Goal: Transaction & Acquisition: Purchase product/service

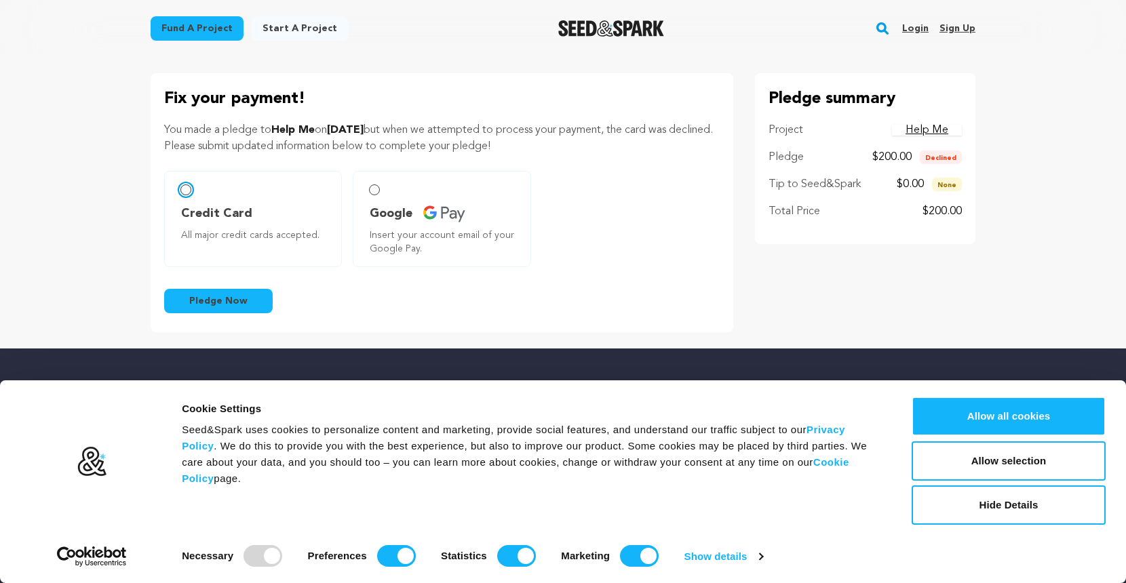
click at [189, 193] on input "Credit Card All major credit cards accepted." at bounding box center [185, 189] width 11 height 11
radio input "false"
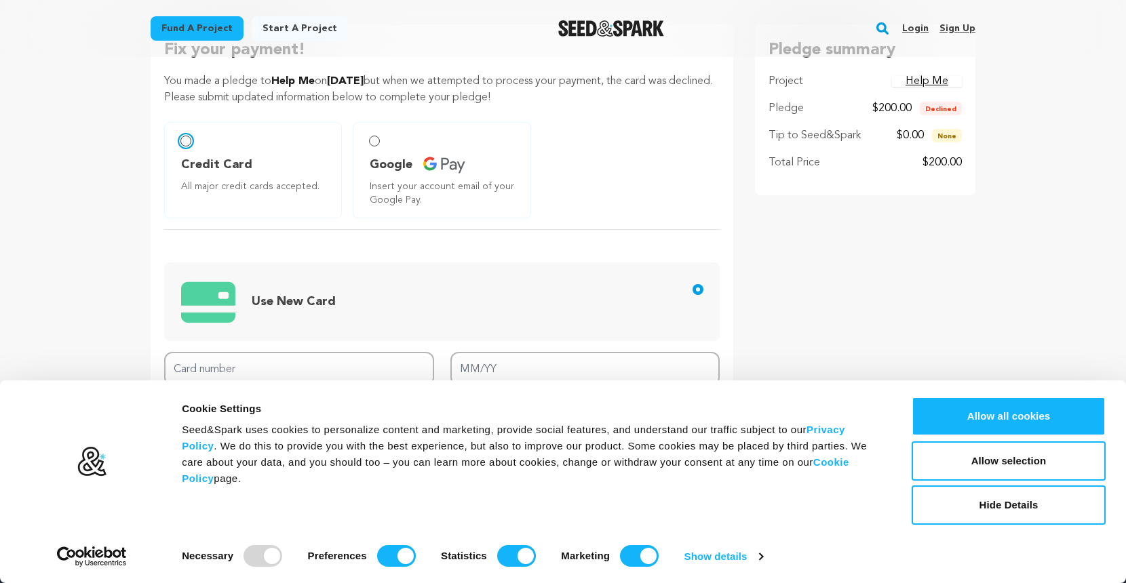
scroll to position [68, 0]
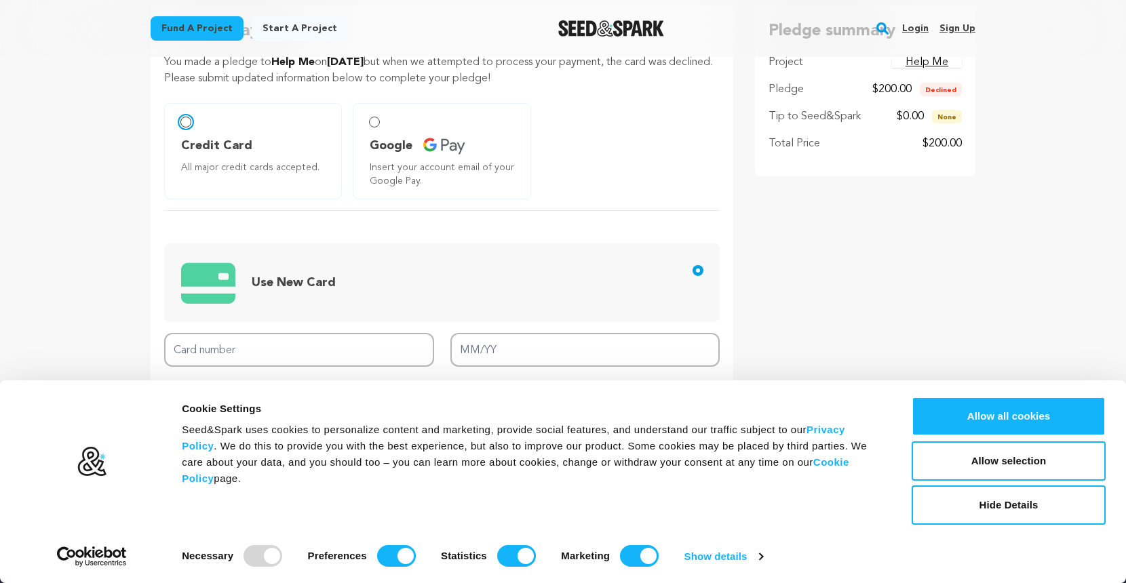
click at [185, 122] on input "Credit Card All major credit cards accepted." at bounding box center [185, 122] width 11 height 11
click at [323, 357] on input "Card number" at bounding box center [299, 350] width 270 height 35
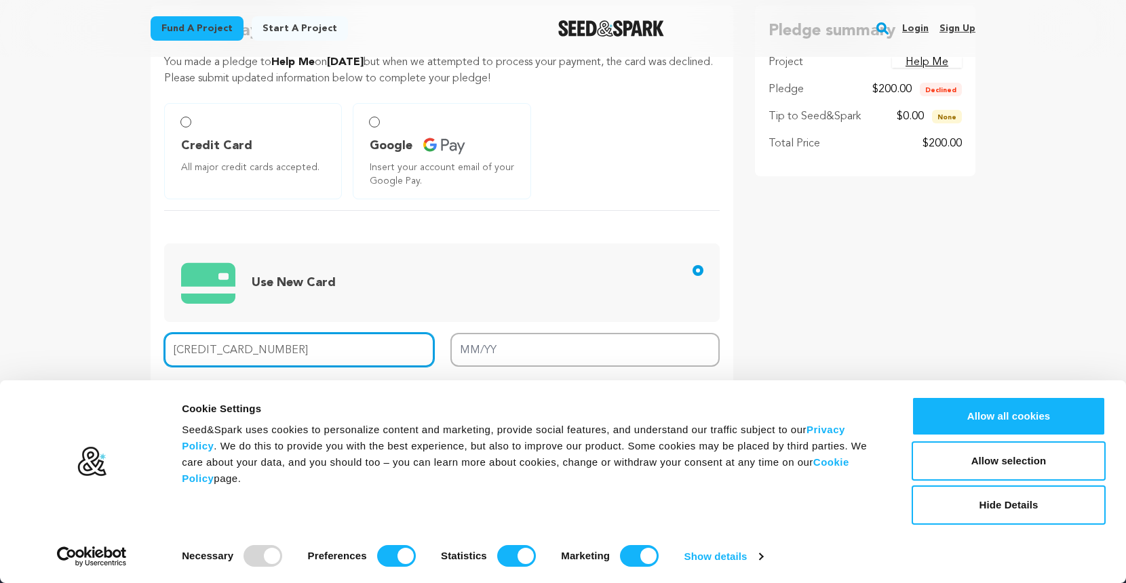
type input "[CREDIT_CARD_NUMBER]"
type input "11/29"
type input "647"
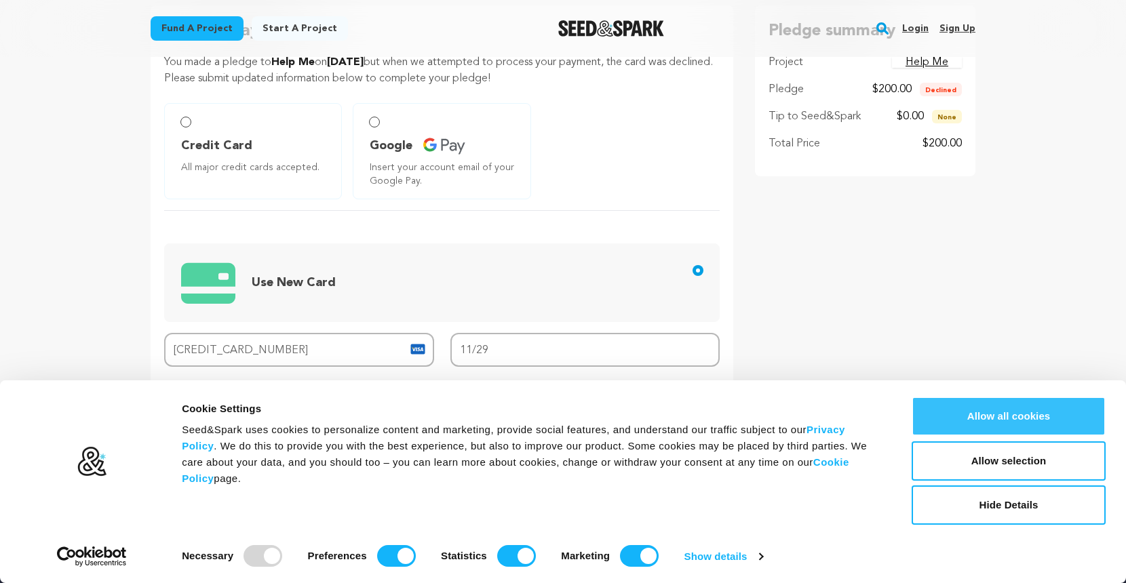
drag, startPoint x: 325, startPoint y: 366, endPoint x: 1027, endPoint y: 414, distance: 703.4
click at [1027, 414] on button "Allow all cookies" at bounding box center [1008, 416] width 194 height 39
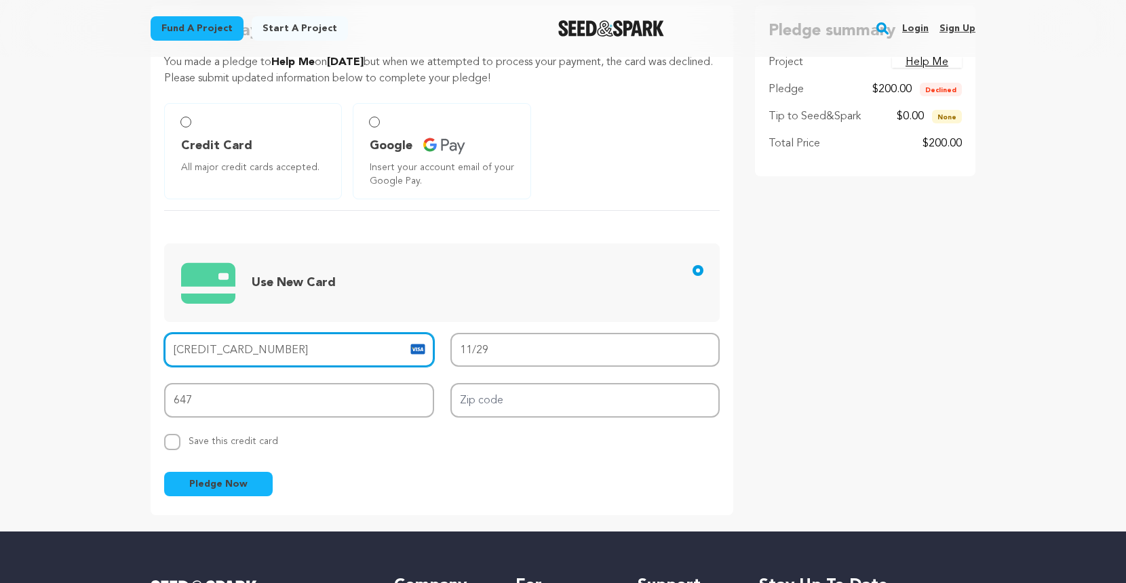
click at [272, 351] on input "[CREDIT_CARD_NUMBER]" at bounding box center [299, 350] width 270 height 35
type input "[CREDIT_CARD_NUMBER]"
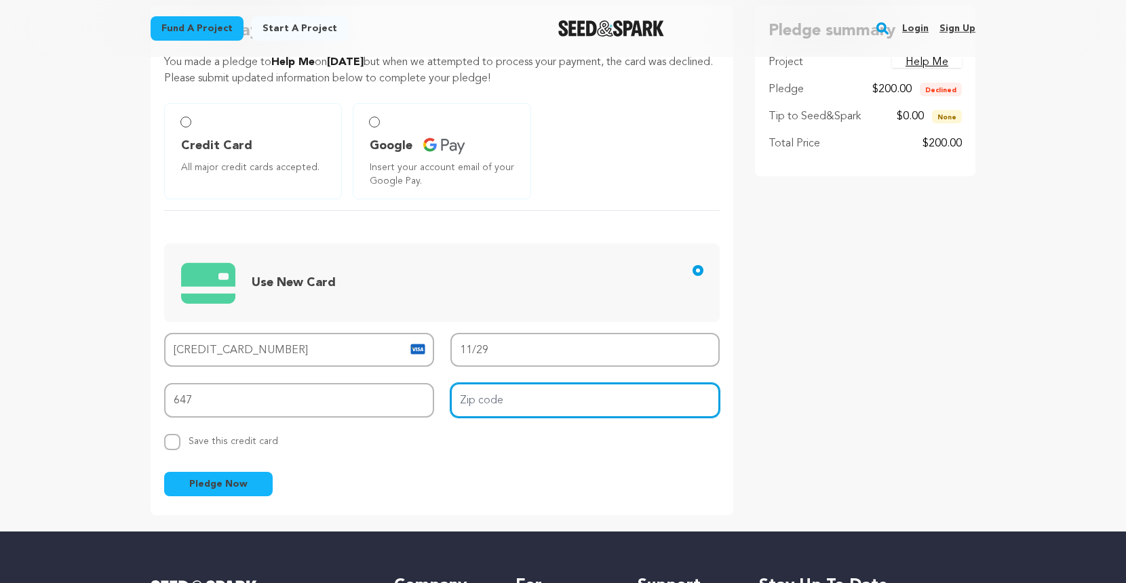
click at [488, 401] on input "Zip code" at bounding box center [585, 400] width 270 height 35
type input "20016"
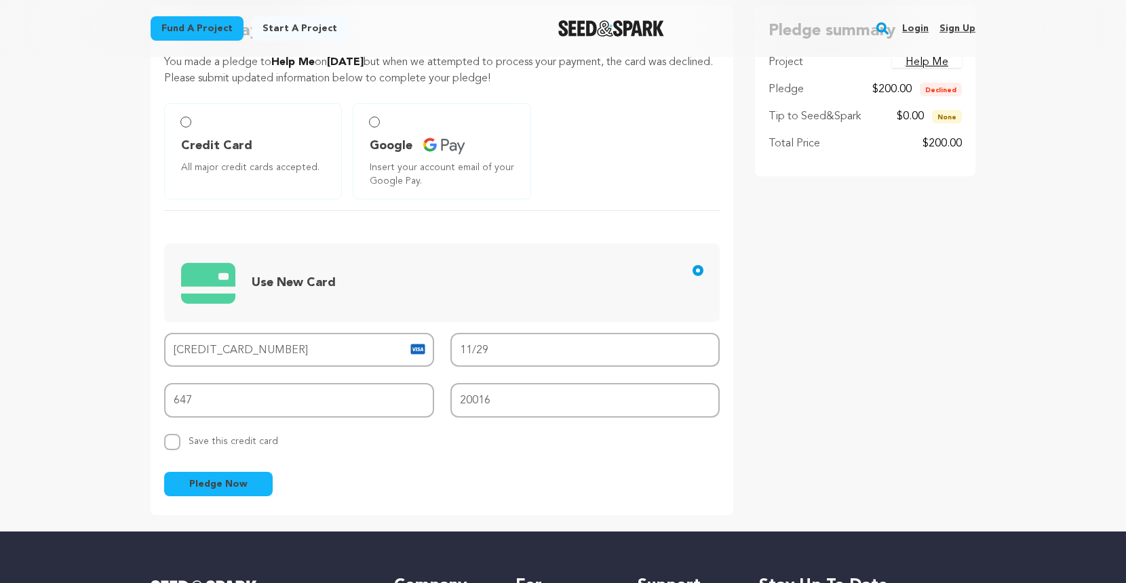
click at [241, 484] on span "Pledge Now" at bounding box center [218, 484] width 58 height 14
click at [186, 123] on input "Credit Card All major credit cards accepted." at bounding box center [185, 122] width 11 height 11
